Goal: Transaction & Acquisition: Purchase product/service

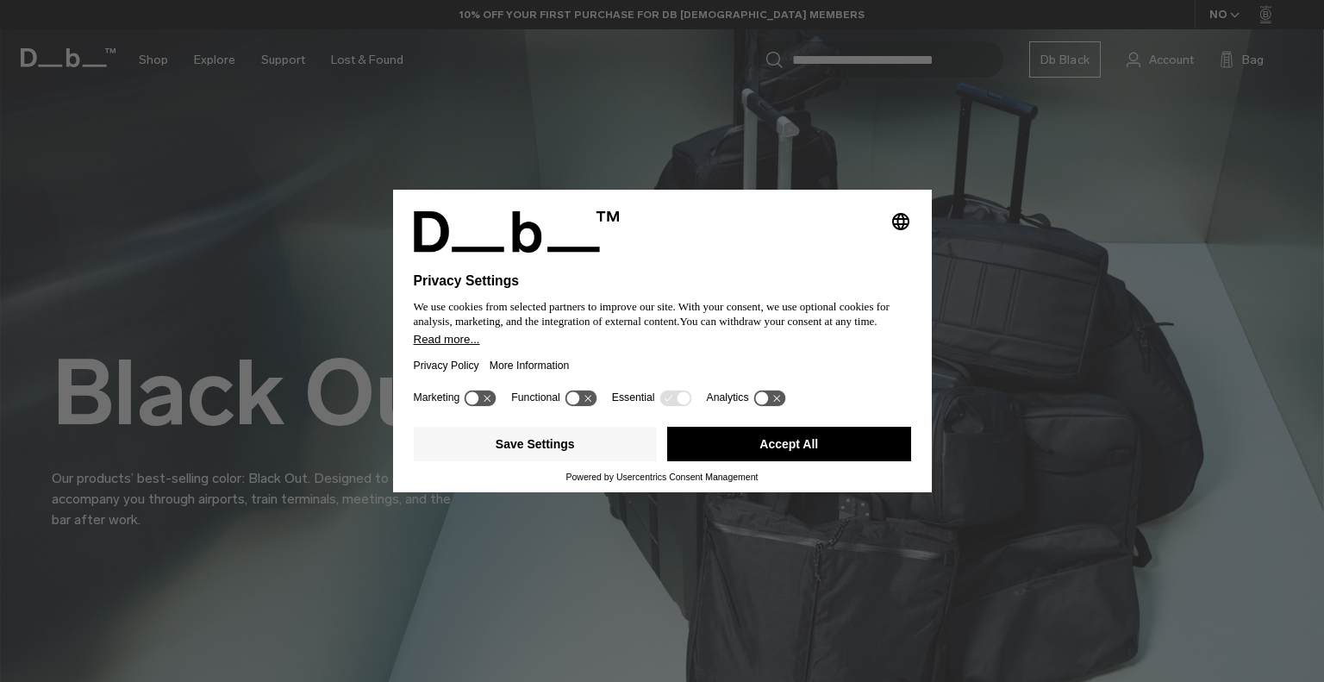
click at [829, 437] on button "Accept All" at bounding box center [789, 444] width 244 height 34
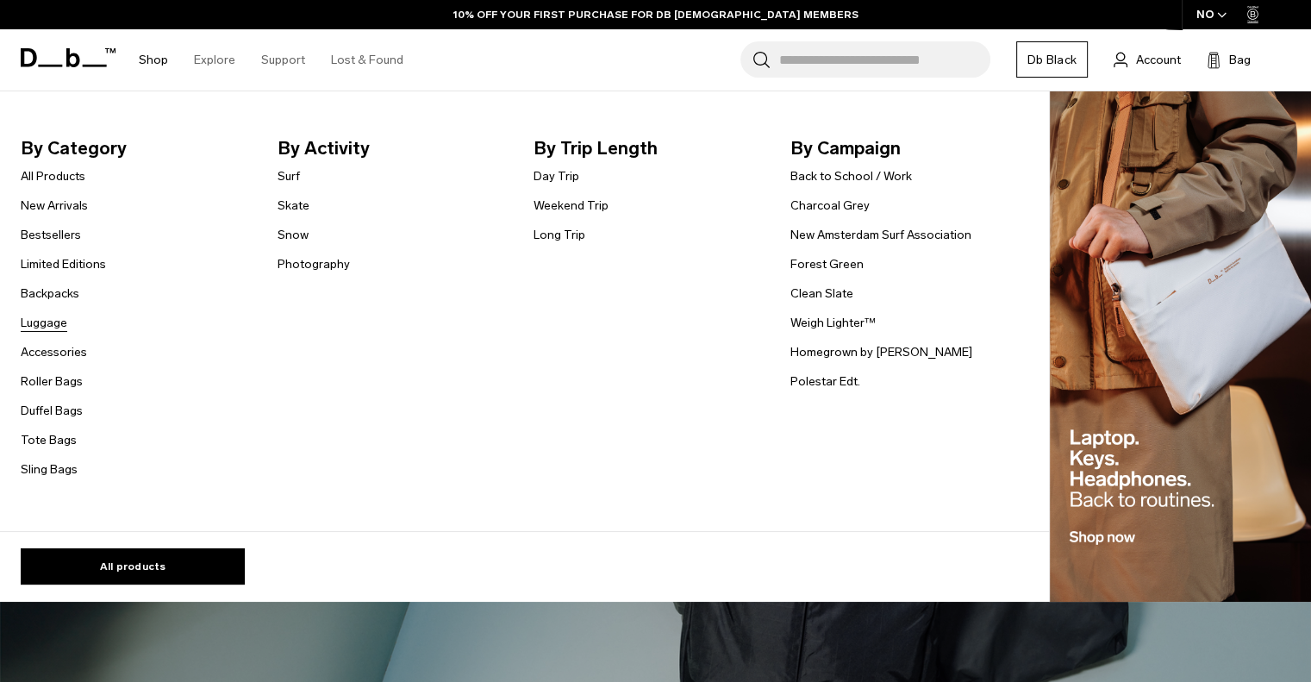
click at [59, 322] on link "Luggage" at bounding box center [44, 323] width 47 height 18
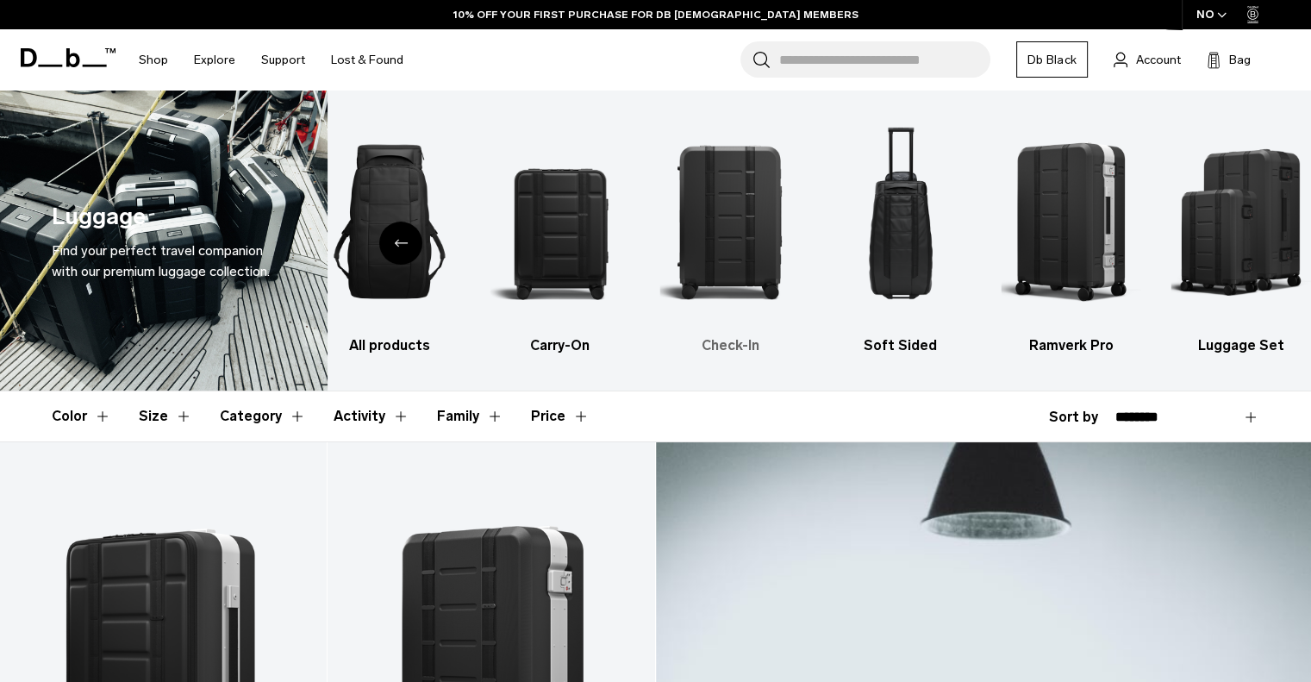
click at [724, 227] on img "3 / 6" at bounding box center [730, 221] width 140 height 210
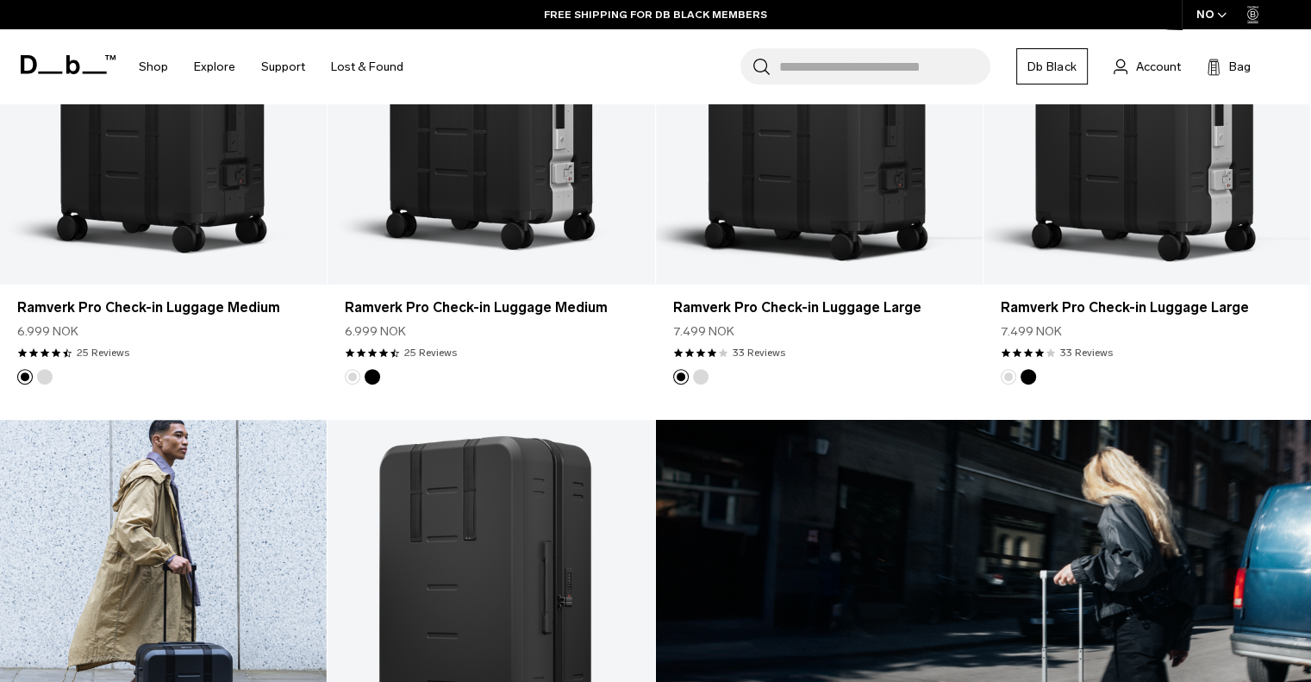
scroll to position [776, 0]
